Goal: Find specific page/section: Find specific page/section

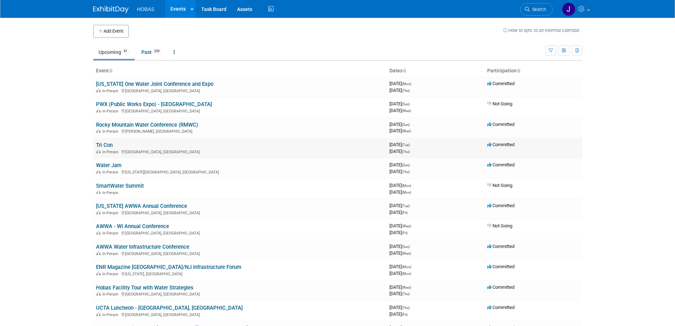
click at [105, 145] on link "Tri Con" at bounding box center [104, 145] width 17 height 6
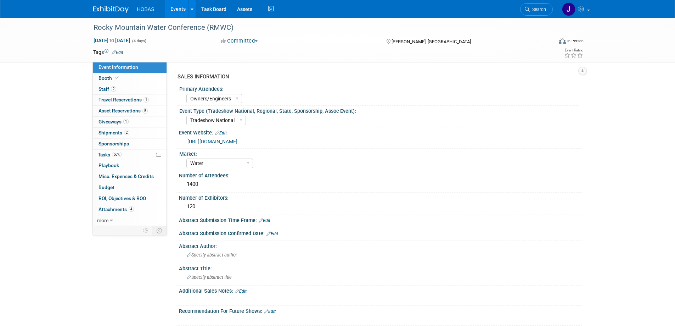
select select "Owners/Engineers"
select select "Tradeshow National"
select select "Water"
select select "Exhibiting"
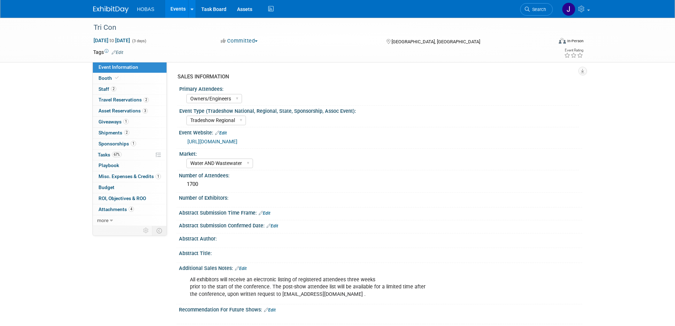
select select "Owners/Engineers"
select select "Tradeshow Regional"
select select "Water AND Wastewater"
select select "Exhibiting"
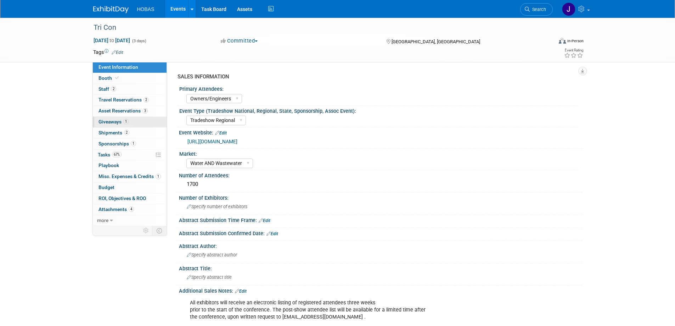
click at [115, 121] on span "Giveaways 1" at bounding box center [113, 122] width 30 height 6
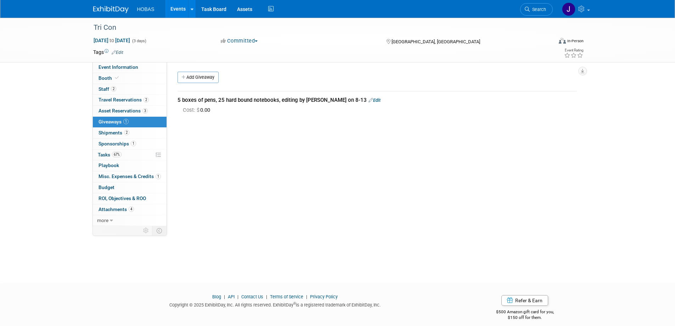
click at [270, 134] on div "SALES INFORMATION Primary Attendees: Owners Engineers Contractors Owners/Engine…" at bounding box center [374, 144] width 415 height 164
click at [114, 131] on span "Shipments 2" at bounding box center [113, 133] width 31 height 6
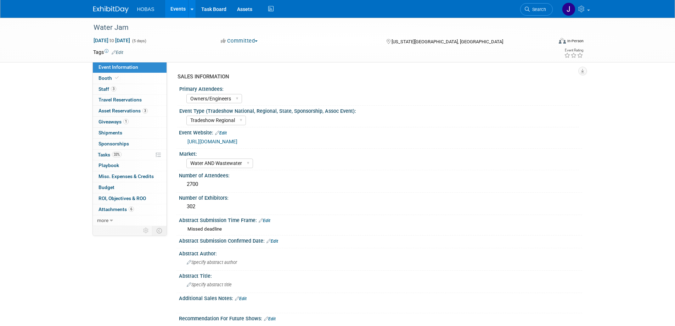
select select "Owners/Engineers"
select select "Tradeshow Regional"
select select "Water AND Wastewater"
select select "Exhibiting"
click at [103, 119] on span "Giveaways 1" at bounding box center [113, 122] width 30 height 6
